Goal: Transaction & Acquisition: Obtain resource

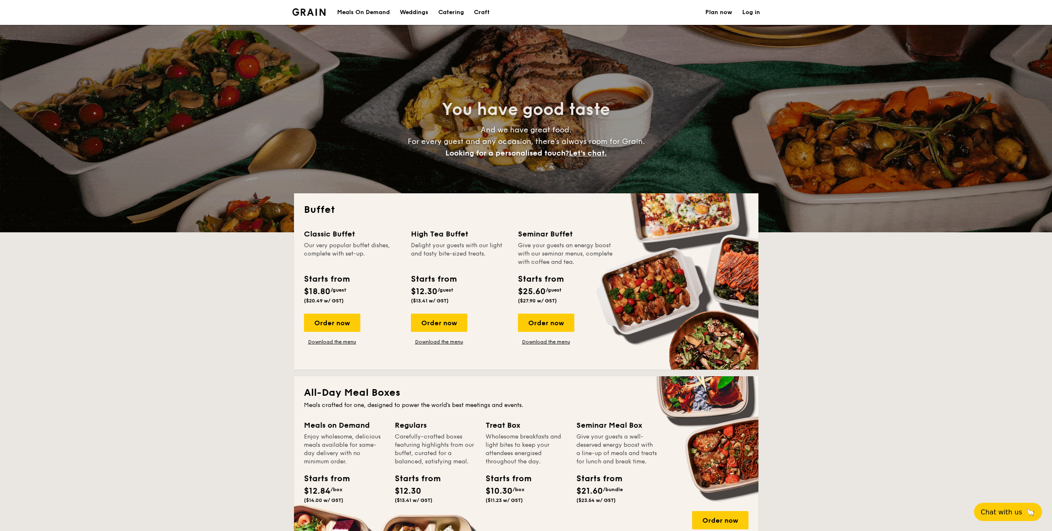
select select
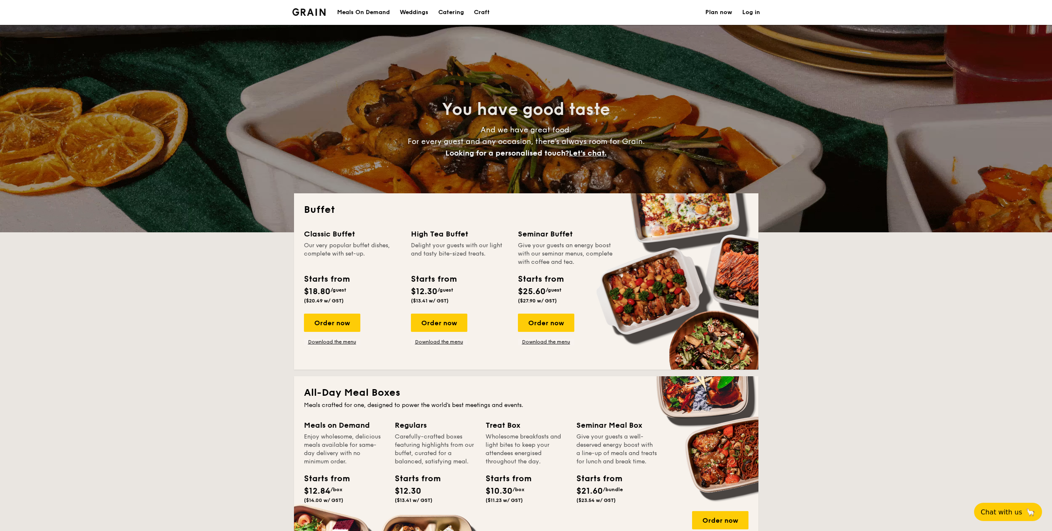
click at [816, 229] on div "You have good taste And we have great food. For every guest and any occasion, t…" at bounding box center [526, 128] width 1052 height 207
click at [505, 12] on section "Meals On Demand Weddings Catering Craft Plan now Log in" at bounding box center [526, 12] width 468 height 25
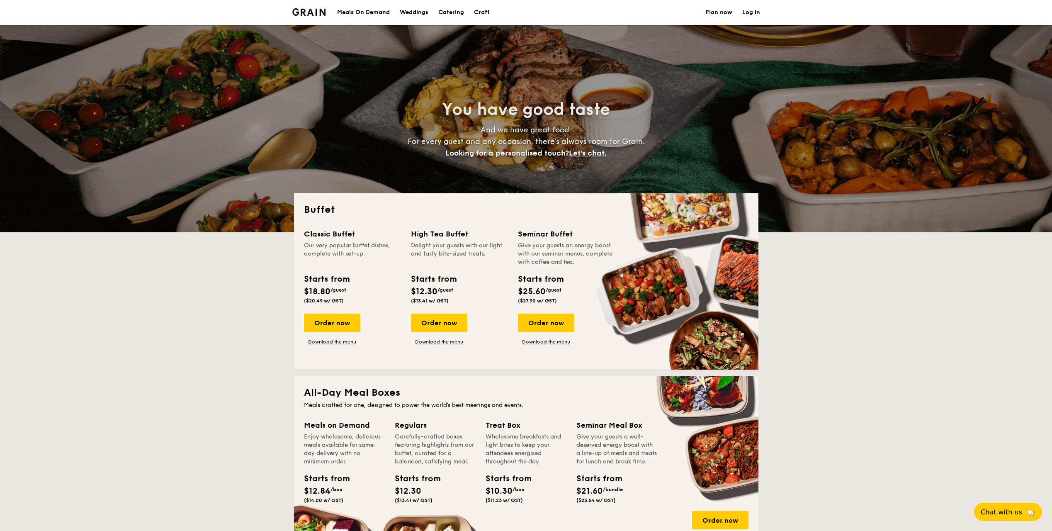
click at [443, 12] on h1 "Catering" at bounding box center [452, 12] width 26 height 25
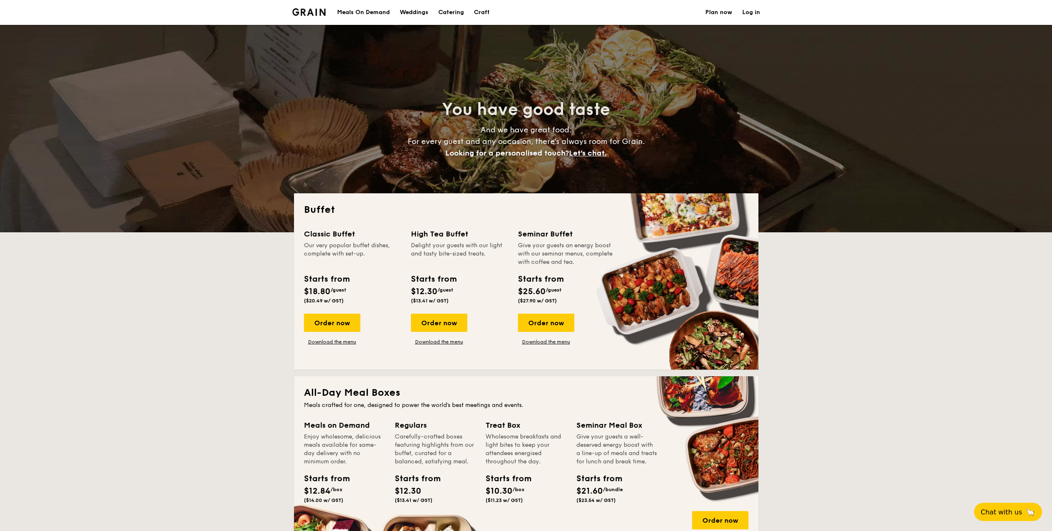
click at [421, 15] on div "Weddings" at bounding box center [414, 12] width 29 height 25
click at [364, 13] on div "Meals On Demand" at bounding box center [363, 12] width 53 height 25
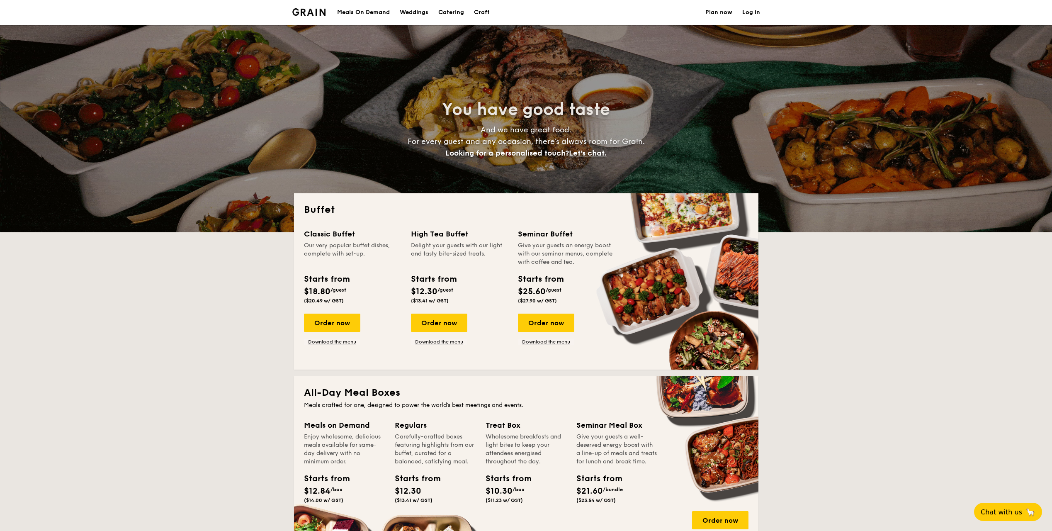
select select
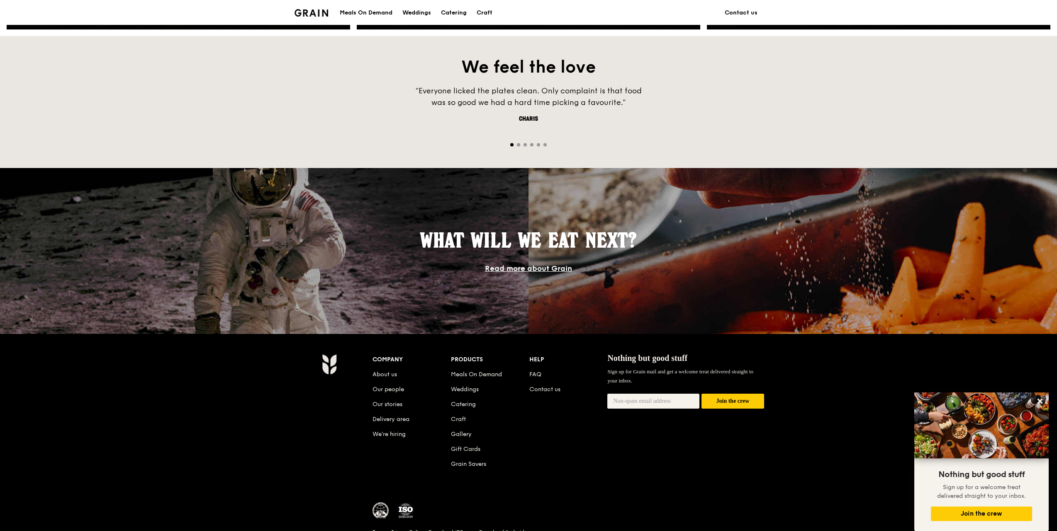
scroll to position [599, 0]
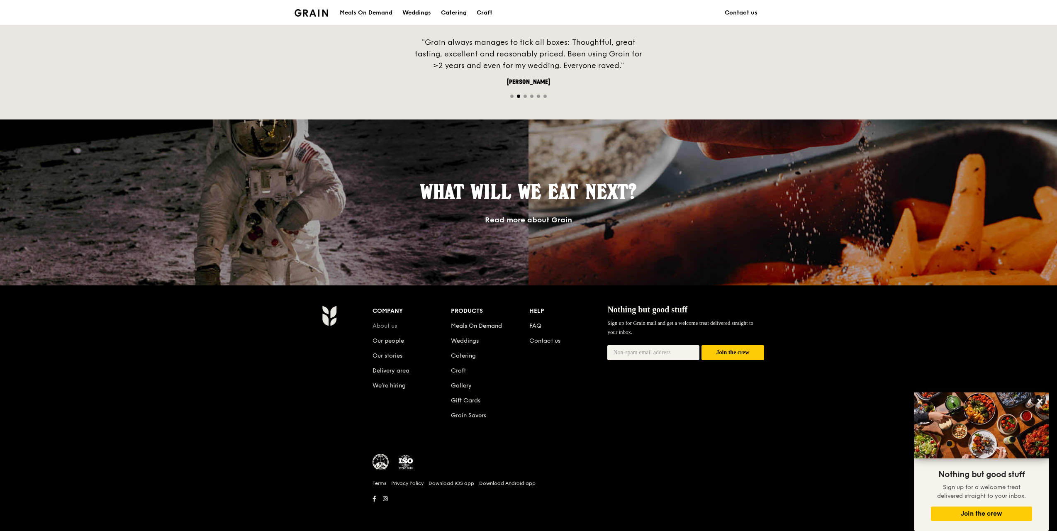
click at [382, 329] on link "About us" at bounding box center [385, 325] width 24 height 7
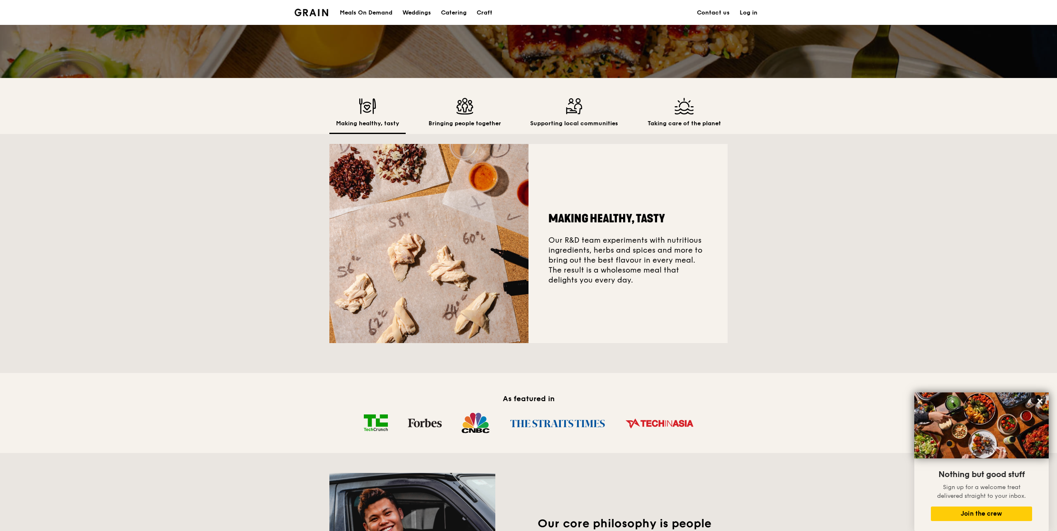
scroll to position [166, 0]
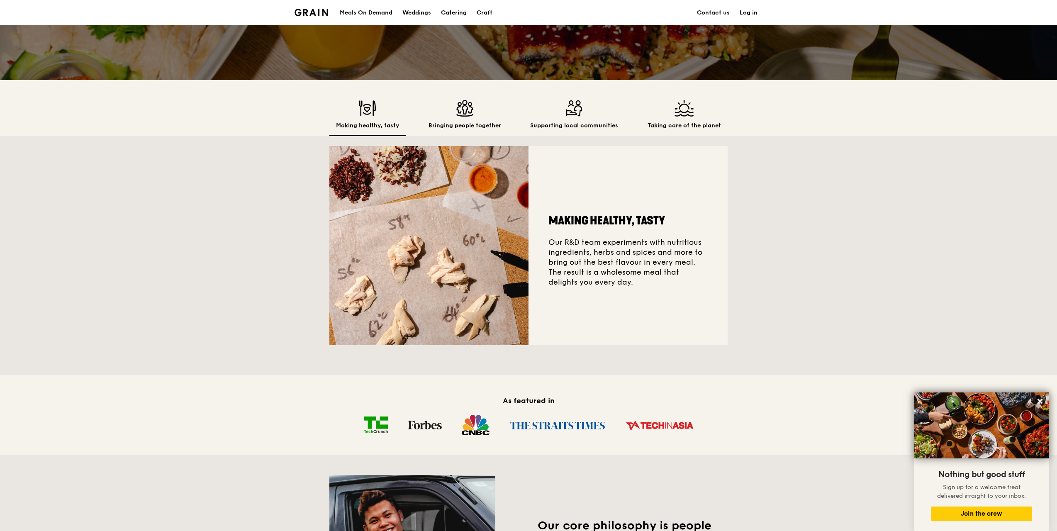
click at [497, 115] on img at bounding box center [465, 108] width 73 height 17
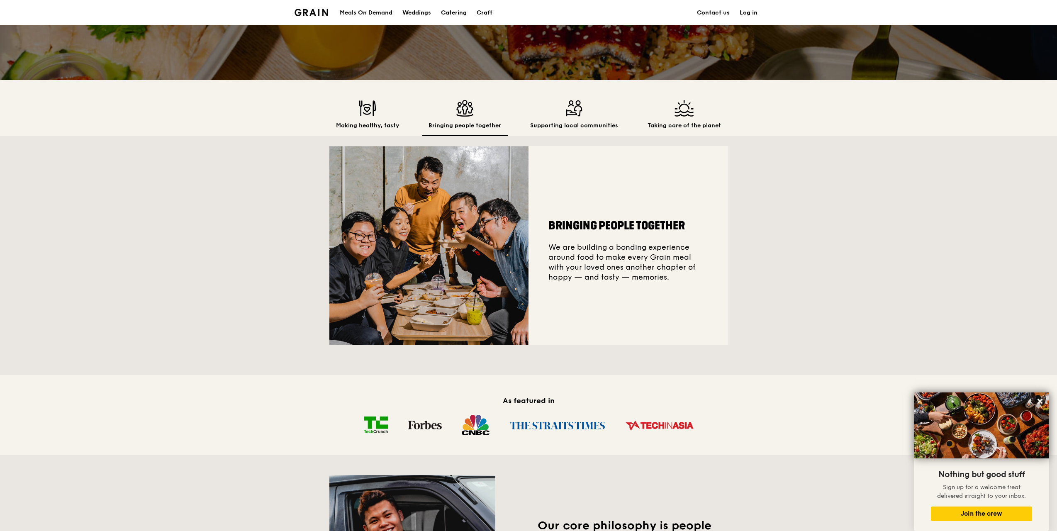
click at [560, 128] on h2 "Supporting local communities" at bounding box center [574, 126] width 88 height 8
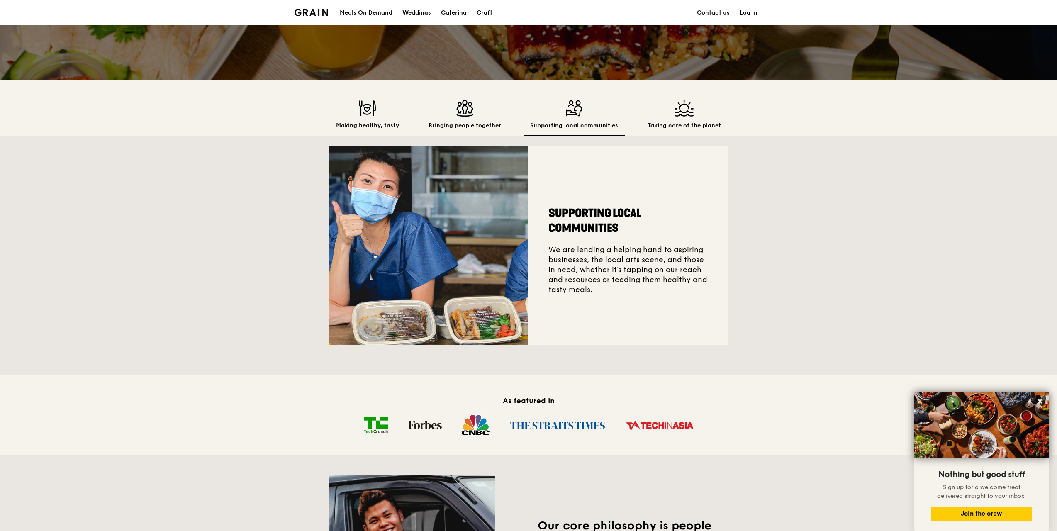
click at [653, 117] on div "Taking care of the planet" at bounding box center [684, 118] width 87 height 36
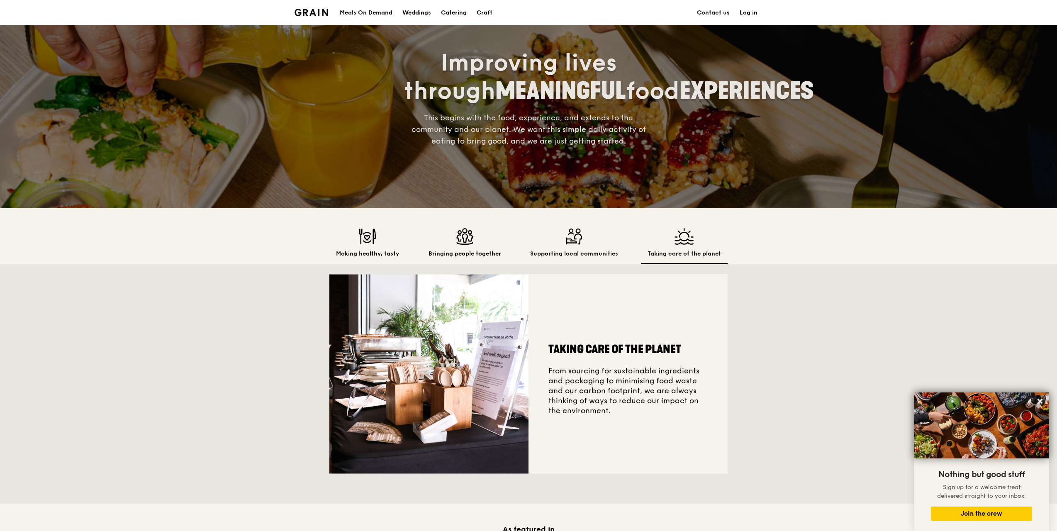
scroll to position [0, 0]
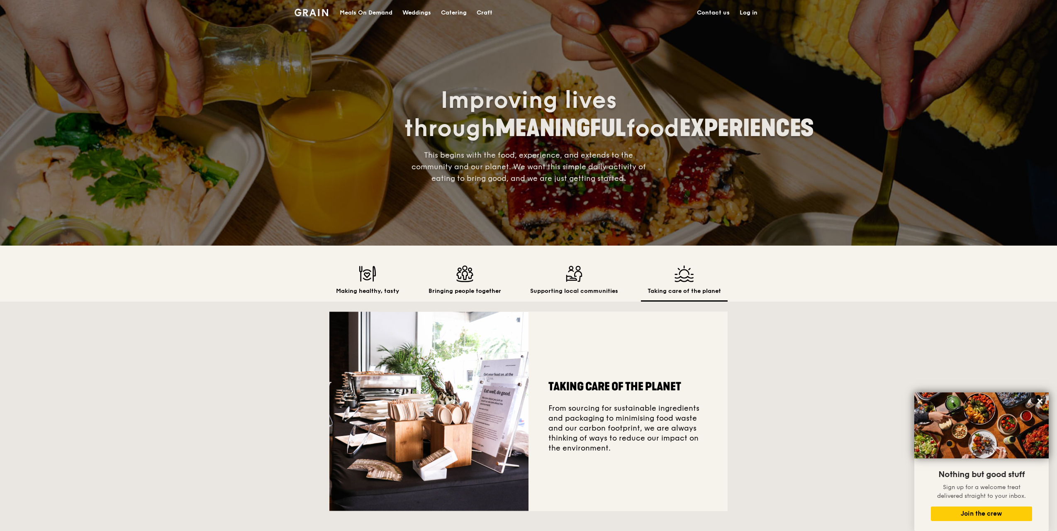
click at [449, 13] on div "Catering" at bounding box center [454, 12] width 26 height 25
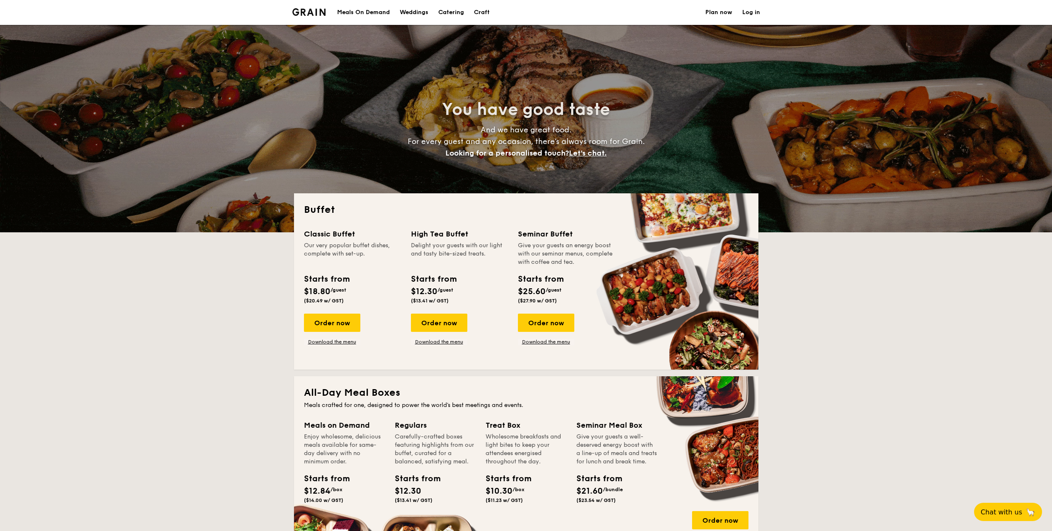
select select
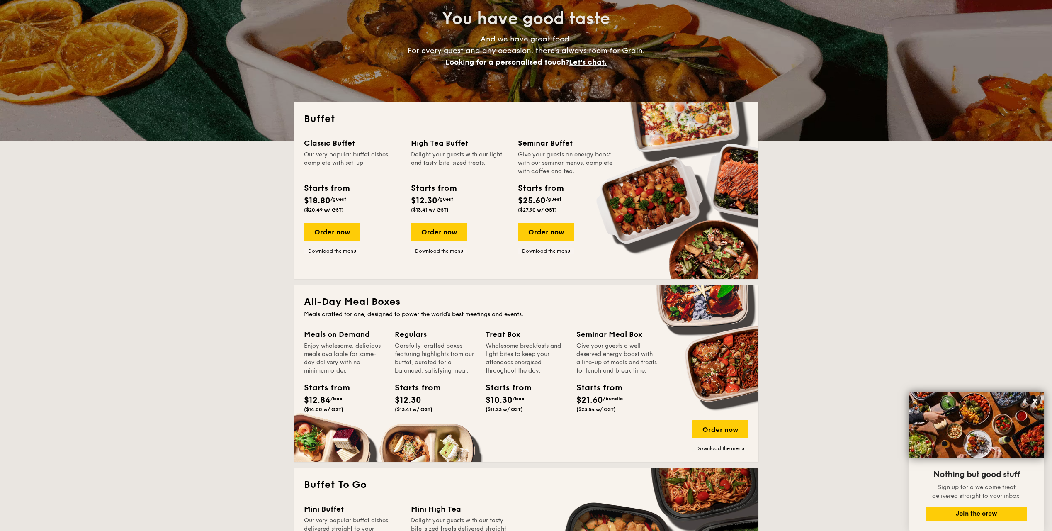
scroll to position [16, 0]
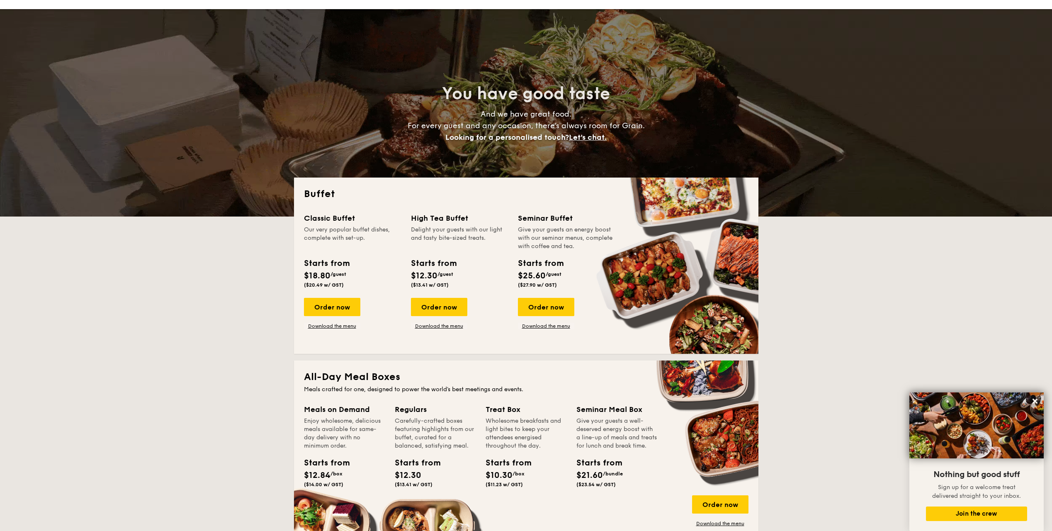
click at [429, 329] on div "Classic Buffet Our very popular buffet dishes, complete with set-up. Starts fro…" at bounding box center [526, 278] width 445 height 132
click at [431, 329] on link "Download the menu" at bounding box center [439, 326] width 56 height 7
